Goal: Navigation & Orientation: Find specific page/section

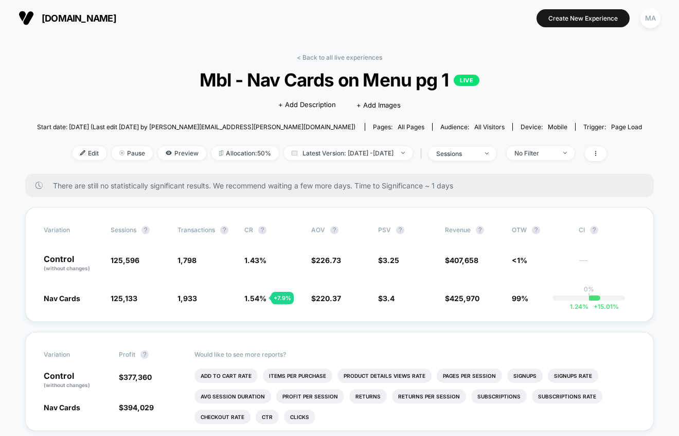
scroll to position [4, 0]
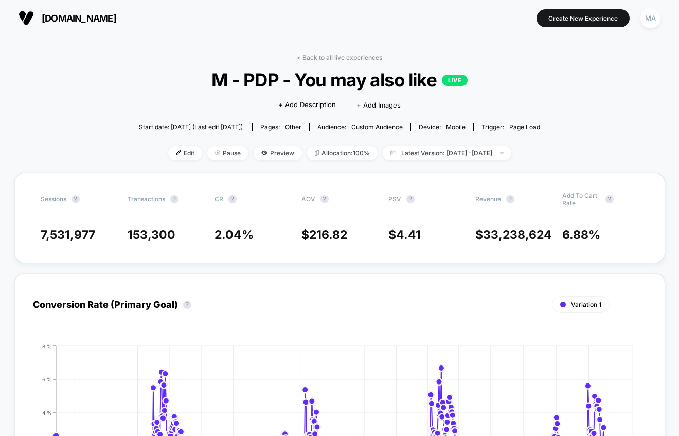
scroll to position [506, 0]
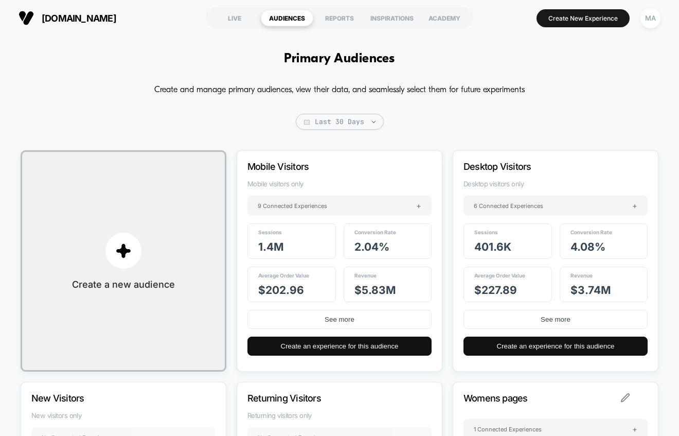
scroll to position [92, 0]
